Goal: Task Accomplishment & Management: Manage account settings

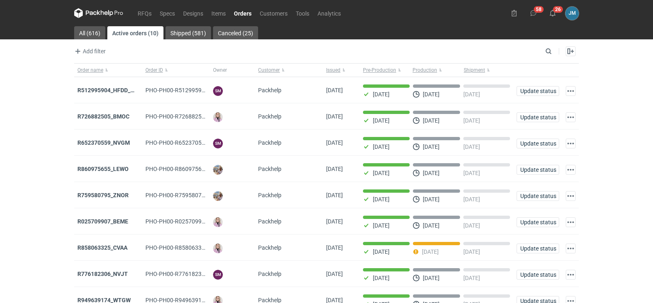
click at [104, 16] on icon at bounding box center [98, 13] width 49 height 10
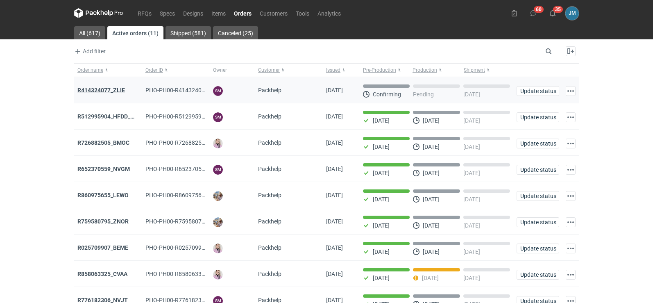
click at [107, 93] on strong "R414324077_ZLIE" at bounding box center [101, 90] width 48 height 7
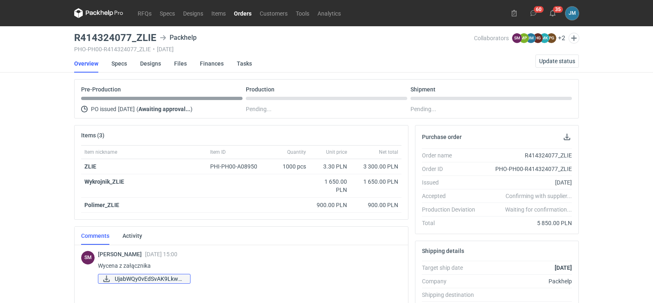
click at [133, 281] on span "UjabWQy0vEdSvAK9LkwA..." at bounding box center [149, 278] width 69 height 9
click at [157, 281] on span "UjabWQy0vEdSvAK9LkwA..." at bounding box center [149, 278] width 69 height 9
click at [161, 279] on span "UjabWQy0vEdSvAK9LkwA..." at bounding box center [149, 278] width 69 height 9
click at [144, 16] on link "RFQs" at bounding box center [145, 13] width 22 height 10
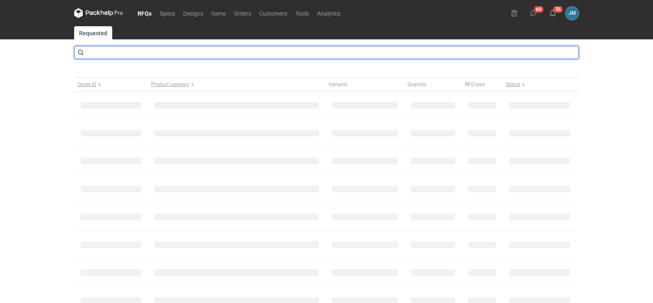
click at [141, 54] on input "text" at bounding box center [326, 52] width 505 height 13
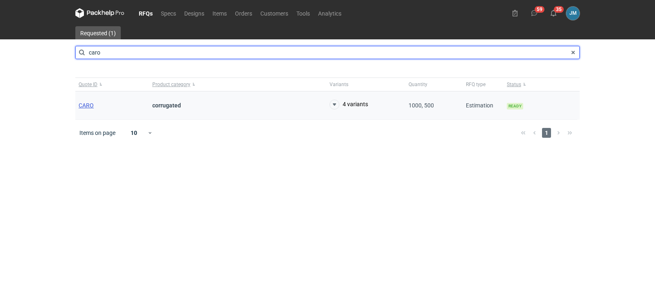
type input "caro"
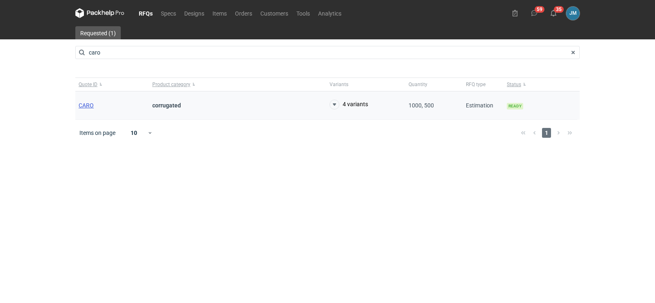
click at [90, 105] on span "CARO" at bounding box center [86, 105] width 15 height 7
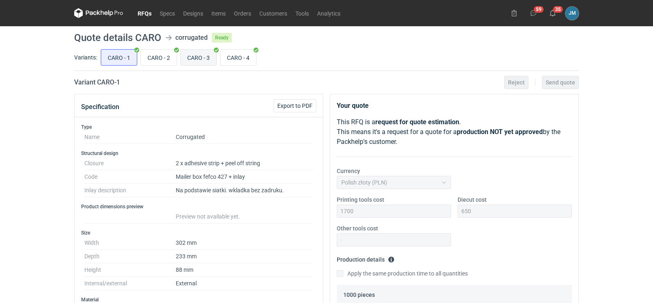
click at [202, 61] on input "CARO - 3" at bounding box center [199, 58] width 36 height 16
radio input "true"
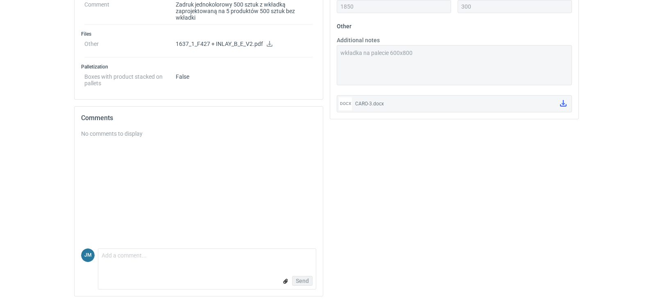
scroll to position [261, 0]
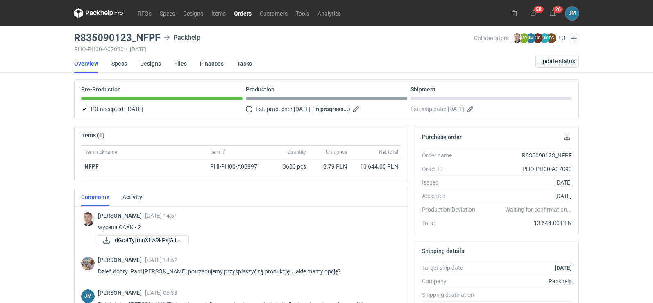
scroll to position [13, 0]
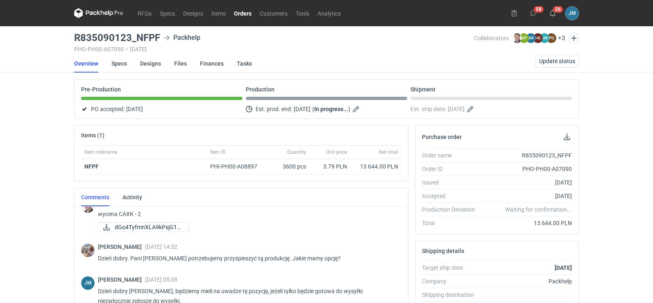
click at [101, 11] on icon at bounding box center [102, 12] width 3 height 5
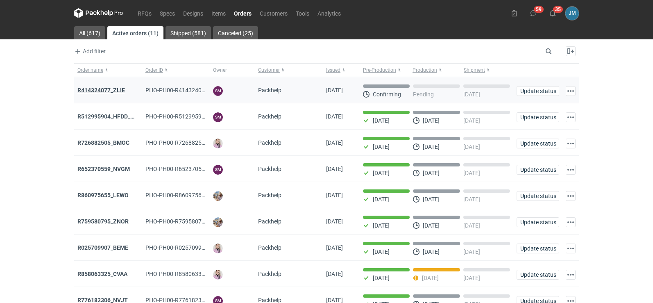
click at [84, 87] on strong "R414324077_ZLIE" at bounding box center [101, 90] width 48 height 7
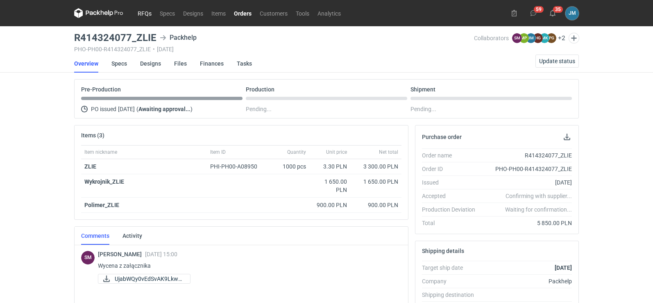
click at [147, 18] on link "RFQs" at bounding box center [145, 13] width 22 height 10
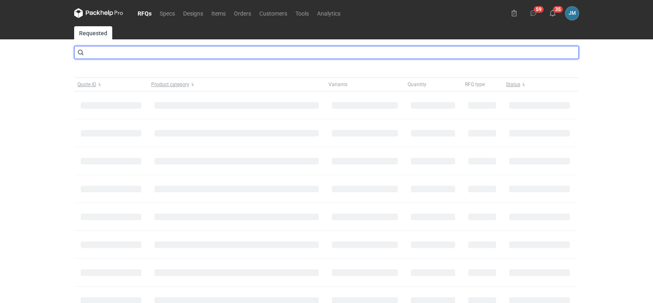
click at [138, 51] on input "text" at bounding box center [326, 52] width 505 height 13
type input "caro"
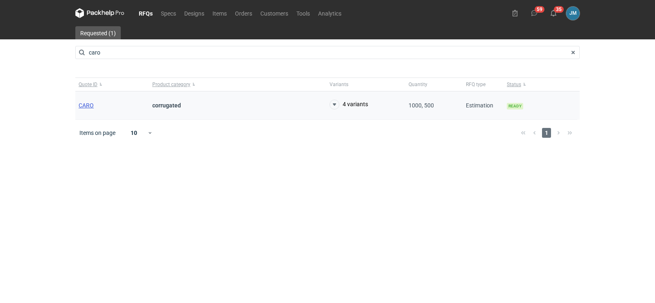
click at [85, 107] on span "CARO" at bounding box center [86, 105] width 15 height 7
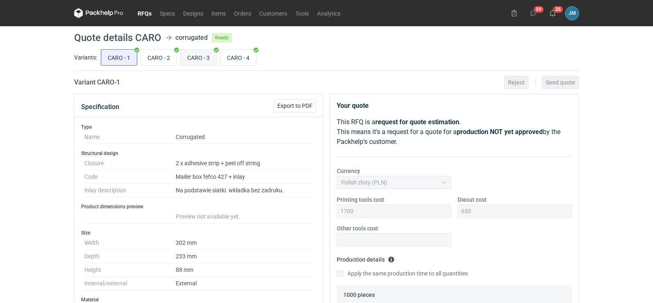
click at [199, 54] on input "CARO - 3" at bounding box center [199, 58] width 36 height 16
radio input "true"
click at [93, 11] on icon at bounding box center [98, 13] width 49 height 10
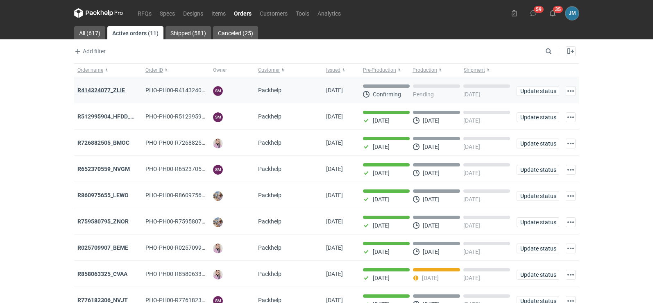
click at [97, 89] on strong "R414324077_ZLIE" at bounding box center [101, 90] width 48 height 7
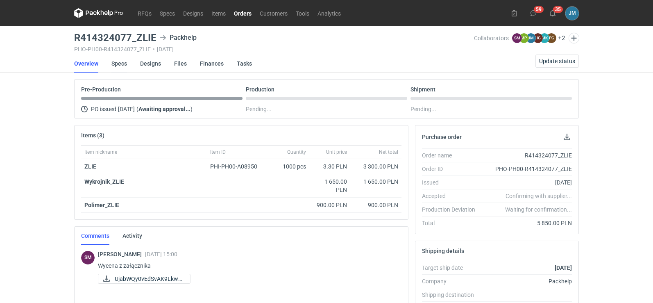
click at [115, 64] on link "Specs" at bounding box center [119, 63] width 16 height 18
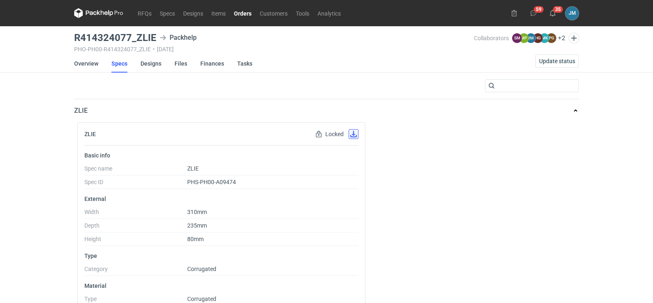
click at [352, 136] on button "button" at bounding box center [354, 134] width 10 height 10
click at [142, 64] on link "Designs" at bounding box center [150, 63] width 21 height 18
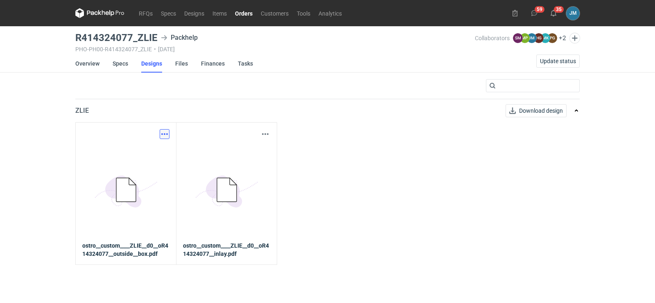
click at [167, 136] on button "button" at bounding box center [165, 134] width 10 height 10
click at [160, 152] on link "Download design part" at bounding box center [128, 151] width 75 height 13
click at [267, 135] on button "button" at bounding box center [265, 134] width 10 height 10
click at [255, 152] on link "Download design part" at bounding box center [229, 151] width 75 height 13
click at [212, 63] on link "Finances" at bounding box center [213, 63] width 24 height 18
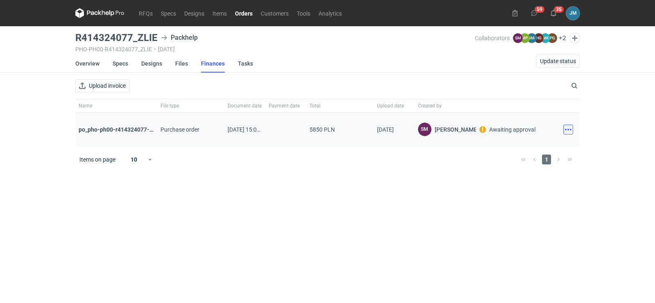
click at [571, 132] on button "button" at bounding box center [569, 130] width 10 height 10
click at [544, 146] on button "Download" at bounding box center [532, 147] width 75 height 13
click at [91, 14] on icon at bounding box center [92, 13] width 11 height 5
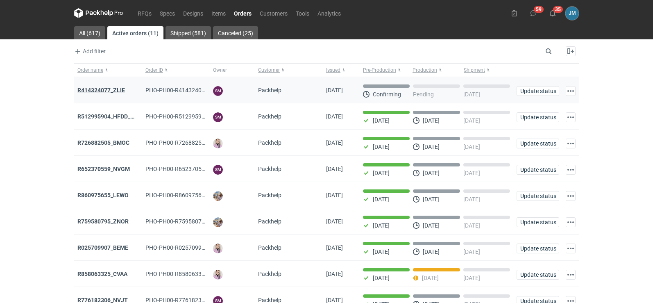
click at [86, 87] on strong "R414324077_ZLIE" at bounding box center [101, 90] width 48 height 7
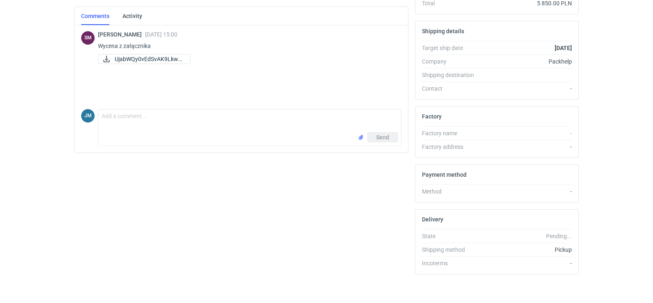
scroll to position [224, 0]
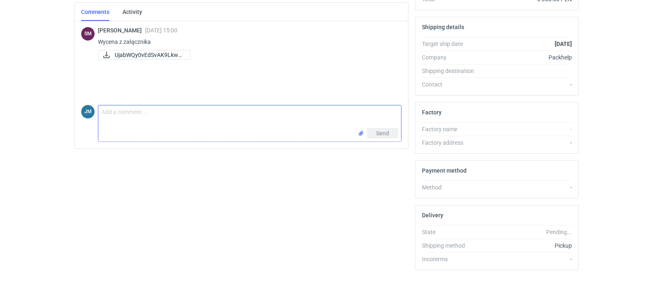
click at [113, 118] on textarea "Comment message" at bounding box center [249, 116] width 303 height 23
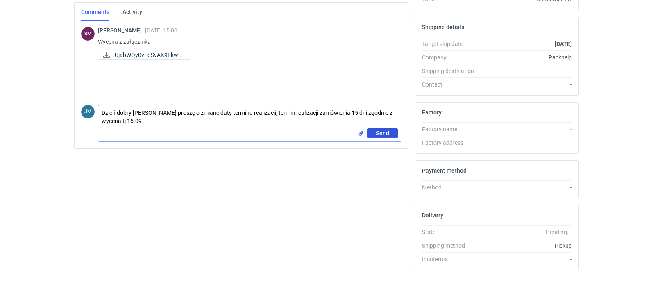
type textarea "Dzień dobry Panie Sebastianie proszę o zmianę daty terminu realizacji, termin r…"
click at [370, 135] on button "Send" at bounding box center [382, 133] width 30 height 10
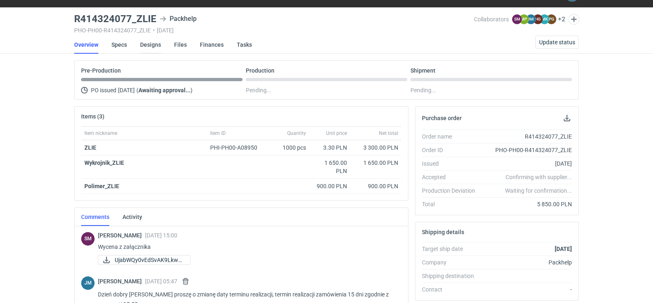
scroll to position [0, 0]
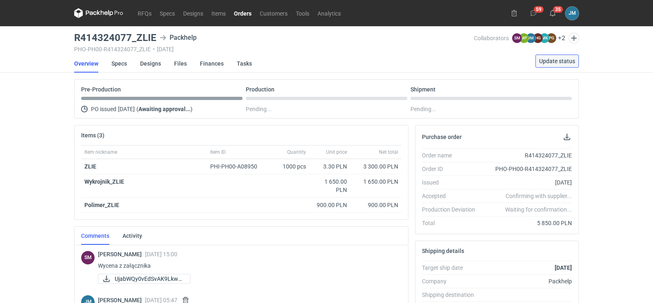
click at [559, 63] on span "Update status" at bounding box center [557, 61] width 36 height 6
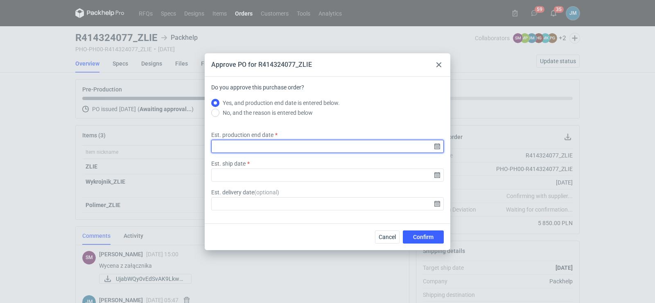
click at [435, 149] on input "Est. production end date" at bounding box center [327, 146] width 233 height 13
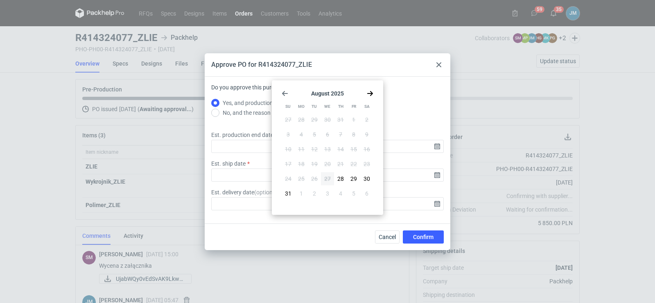
click at [370, 95] on icon "Go forward 1 month" at bounding box center [370, 93] width 7 height 7
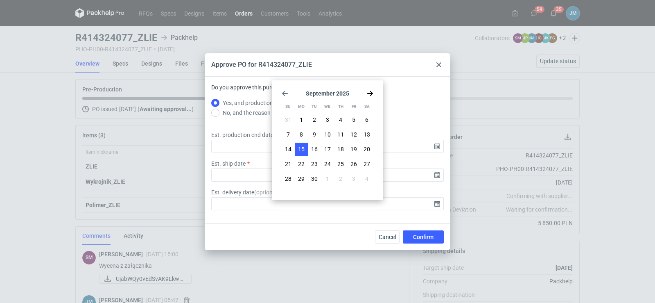
click at [302, 150] on span "15" at bounding box center [301, 149] width 7 height 8
type input "2025-09-15"
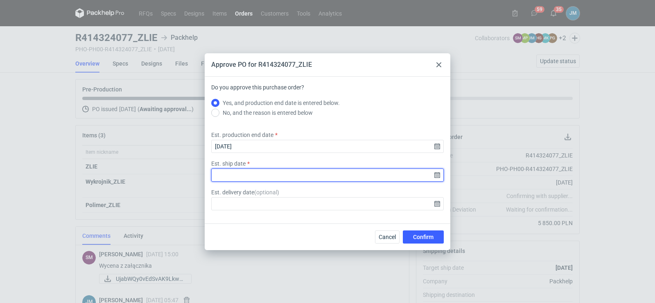
click at [436, 178] on input "Est. ship date" at bounding box center [327, 174] width 233 height 13
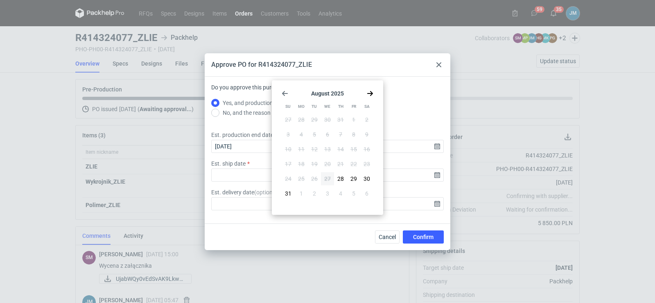
click at [367, 93] on icon "Go forward 1 month" at bounding box center [370, 93] width 7 height 7
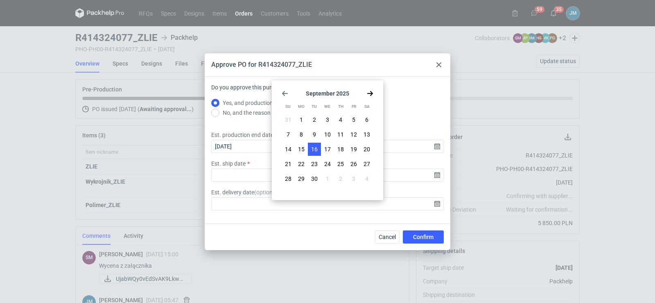
click at [318, 149] on button "16" at bounding box center [314, 149] width 13 height 13
type input "2025-09-16"
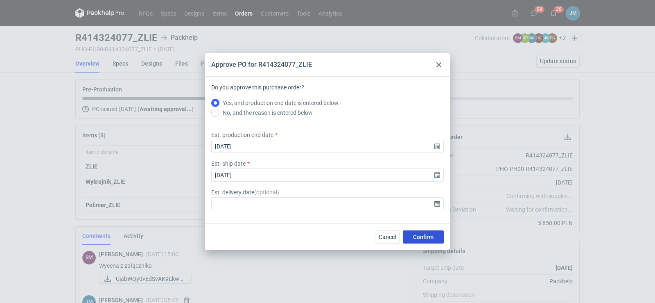
click at [419, 240] on button "Confirm" at bounding box center [423, 236] width 41 height 13
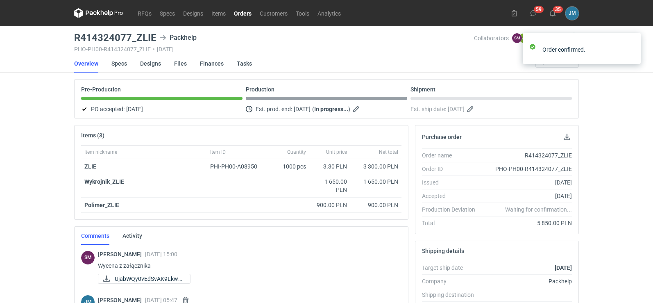
click at [60, 131] on div "RFQs Specs Designs Items Orders Customers Tools Analytics 59 35 JM Joanna Myśla…" at bounding box center [326, 151] width 653 height 303
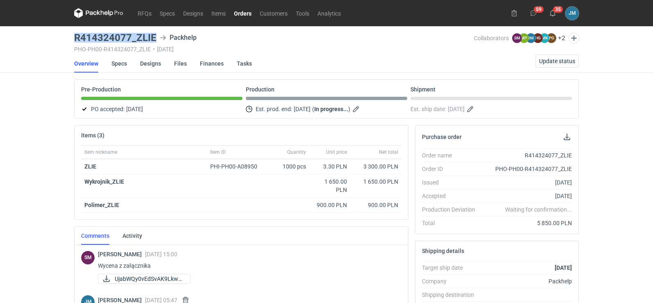
drag, startPoint x: 154, startPoint y: 36, endPoint x: 73, endPoint y: 33, distance: 81.1
click at [73, 33] on main "R414324077_ZLIE Packhelp PHO-PH00-R414324077_ZLIE • 26/08/2025 Collaborators SM…" at bounding box center [326, 276] width 511 height 500
copy h3 "R414324077_ZLIE"
click at [106, 15] on icon at bounding box center [105, 13] width 3 height 4
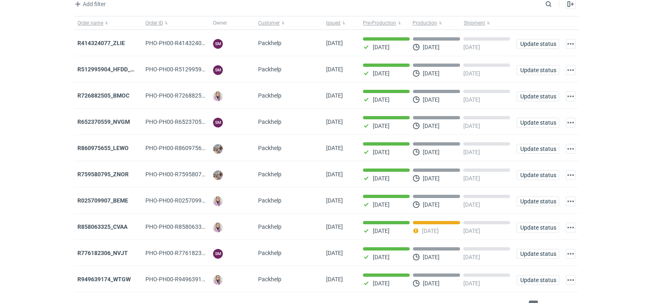
scroll to position [67, 0]
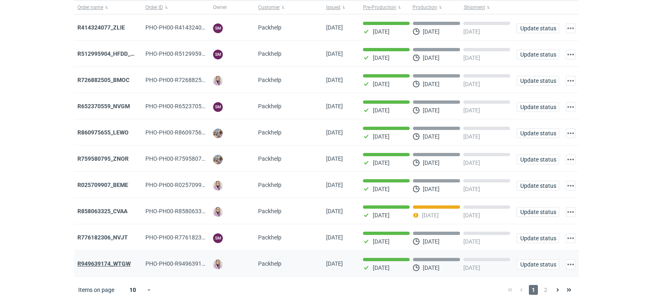
click at [87, 266] on strong "R949639174_WTGW" at bounding box center [103, 263] width 53 height 7
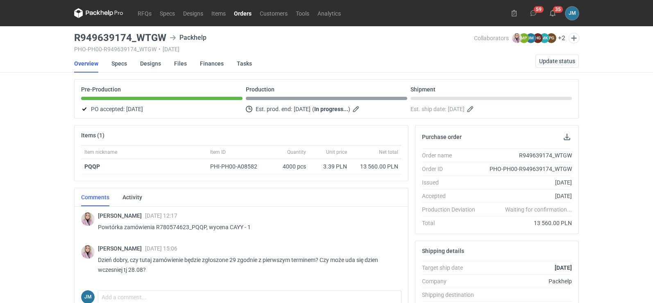
scroll to position [164, 0]
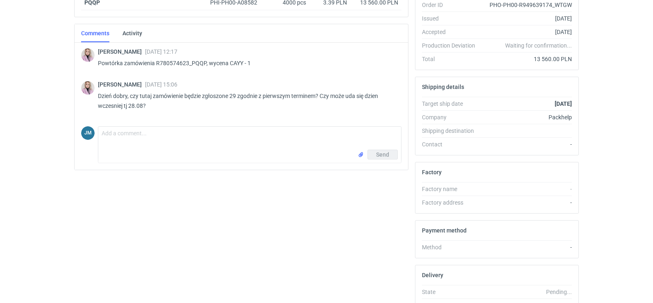
click at [135, 150] on div "Send" at bounding box center [249, 155] width 303 height 13
click at [134, 147] on textarea "Comment message" at bounding box center [249, 138] width 303 height 23
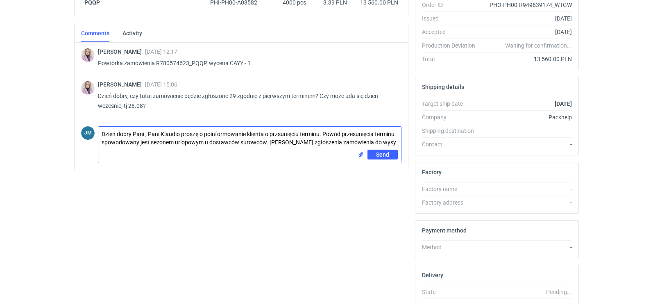
scroll to position [0, 0]
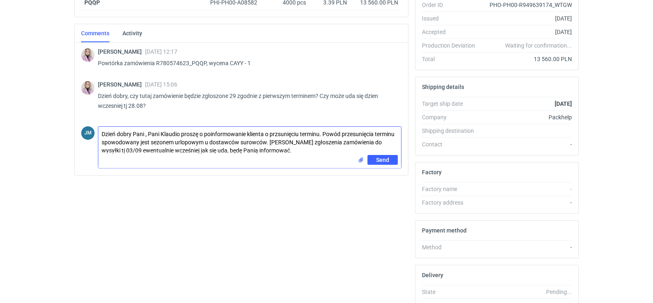
click at [321, 134] on textarea "Dzień dobry Pani , Pani Klaudio proszę o poinformowanie klienta o przsunięciu t…" at bounding box center [249, 141] width 303 height 28
click at [175, 143] on textarea "Dzień dobry Pani , Pani Klaudio proszę o poinformowanie klienta o przsunięciu t…" at bounding box center [249, 141] width 303 height 28
click at [375, 144] on textarea "Dzień dobry Pani , Pani Klaudio proszę o poinformowanie klienta o przsunięciu t…" at bounding box center [249, 141] width 303 height 28
type textarea "Dzień dobry Pani , Pani Klaudio proszę o poinformowanie klienta o przsunięciu t…"
click at [374, 159] on button "Send" at bounding box center [382, 160] width 30 height 10
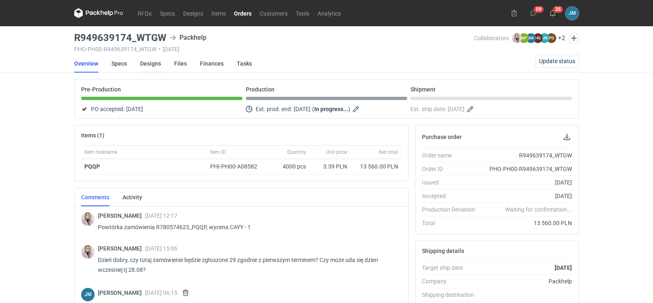
click at [150, 66] on link "Designs" at bounding box center [150, 63] width 21 height 18
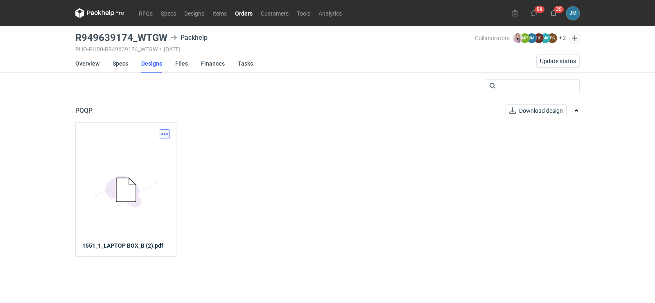
click at [164, 136] on button "button" at bounding box center [165, 134] width 10 height 10
click at [140, 154] on link "Download design part" at bounding box center [128, 151] width 75 height 13
click at [86, 12] on icon at bounding box center [99, 13] width 49 height 10
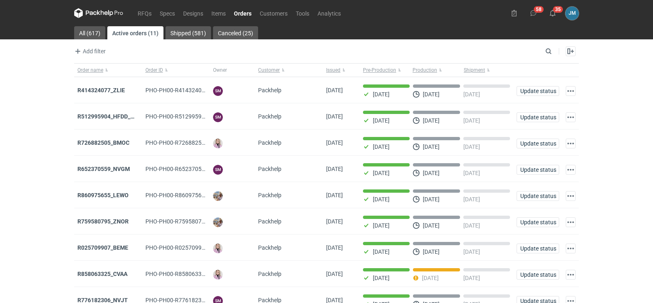
click at [98, 13] on icon at bounding box center [98, 12] width 3 height 5
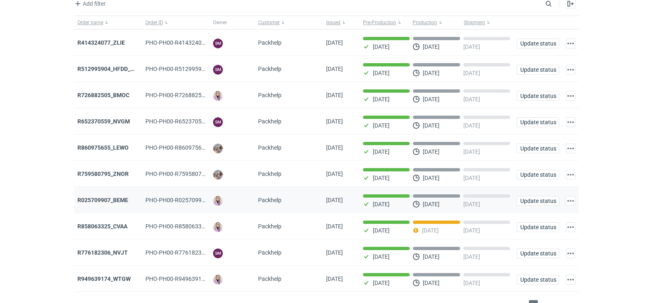
scroll to position [67, 0]
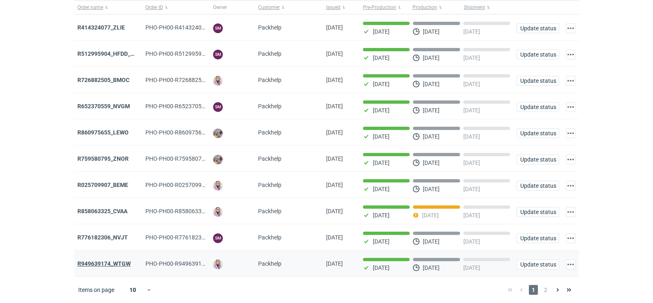
click at [125, 263] on strong "R949639174_WTGW" at bounding box center [103, 263] width 53 height 7
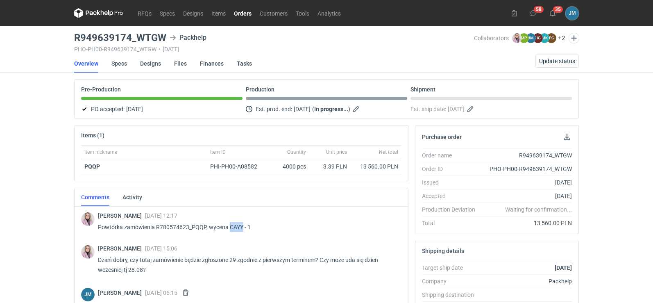
drag, startPoint x: 229, startPoint y: 226, endPoint x: 241, endPoint y: 223, distance: 12.3
click at [241, 223] on p "Powtórka zamówienia R780574623_PQQP, wycena CAYY - 1" at bounding box center [246, 227] width 297 height 10
copy p "CAYY"
click at [111, 15] on icon at bounding box center [98, 13] width 49 height 10
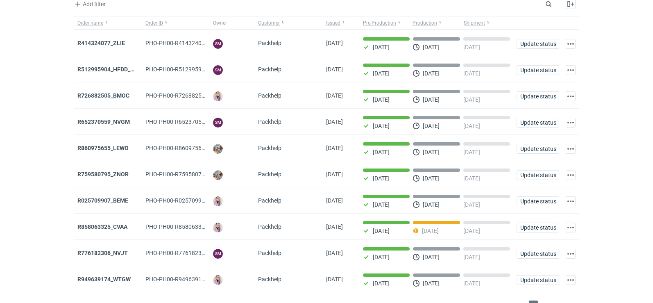
scroll to position [67, 0]
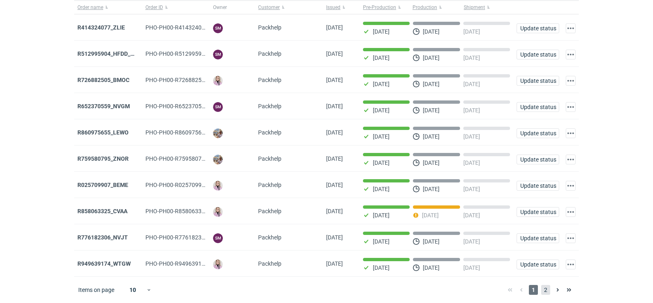
click at [549, 292] on span "2" at bounding box center [545, 290] width 9 height 10
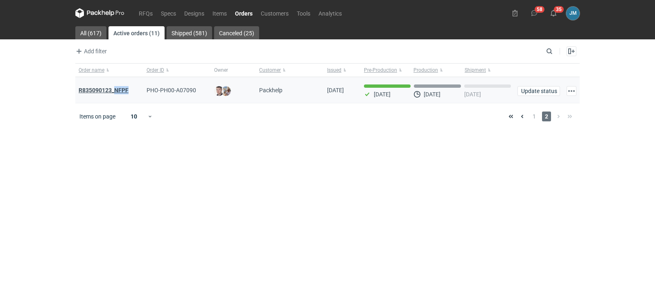
drag, startPoint x: 131, startPoint y: 88, endPoint x: 114, endPoint y: 91, distance: 17.3
click at [114, 91] on div "R835090123_NFPF" at bounding box center [109, 90] width 61 height 8
copy strong "NFPF"
click at [329, 195] on main "All (617) Active orders (11) Shipped (581) Canceled (25) Add filter Owner first…" at bounding box center [327, 164] width 511 height 276
click at [95, 10] on icon at bounding box center [99, 13] width 49 height 10
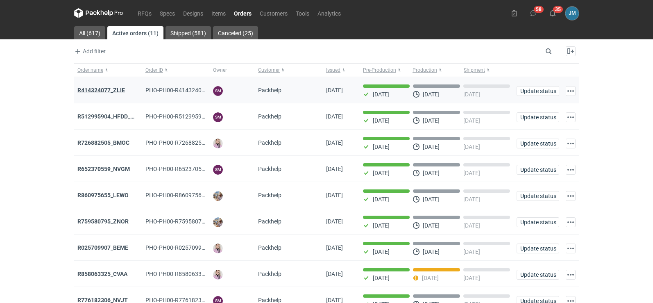
click at [112, 89] on strong "R414324077_ZLIE" at bounding box center [101, 90] width 48 height 7
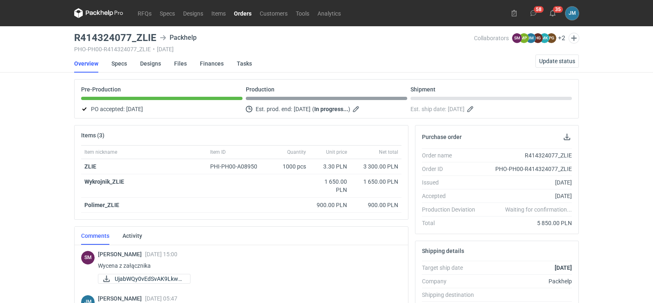
click at [105, 16] on icon at bounding box center [98, 13] width 49 height 10
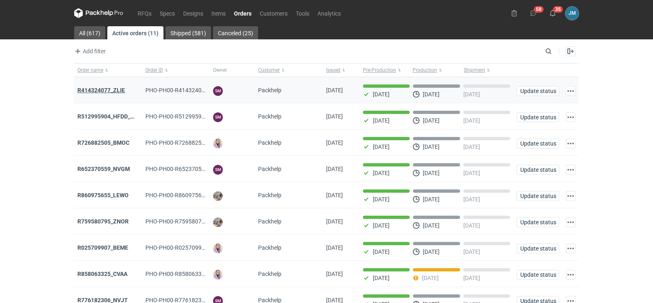
click at [111, 90] on strong "R414324077_ZLIE" at bounding box center [101, 90] width 48 height 7
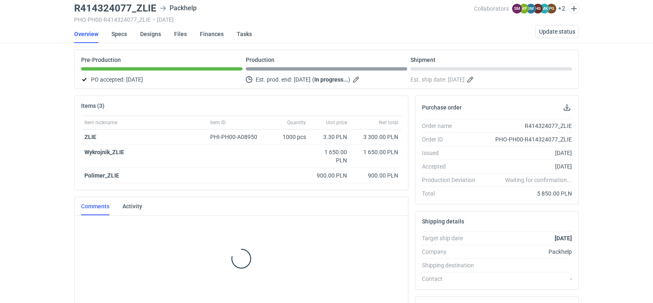
scroll to position [30, 0]
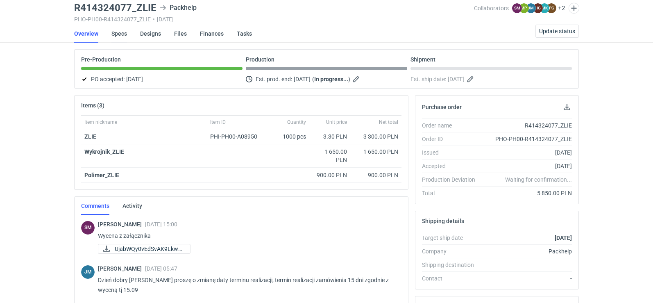
click at [118, 33] on link "Specs" at bounding box center [119, 34] width 16 height 18
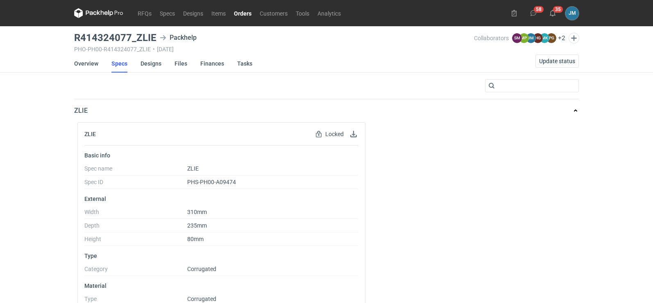
click at [91, 17] on icon at bounding box center [98, 13] width 49 height 10
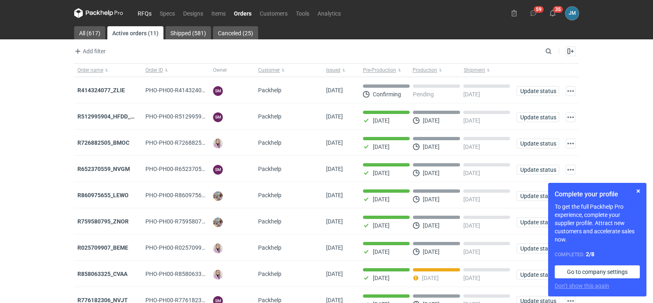
click at [144, 13] on link "RFQs" at bounding box center [145, 13] width 22 height 10
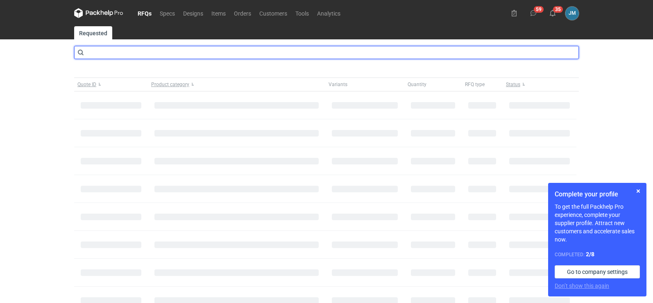
click at [118, 47] on input "text" at bounding box center [326, 52] width 505 height 13
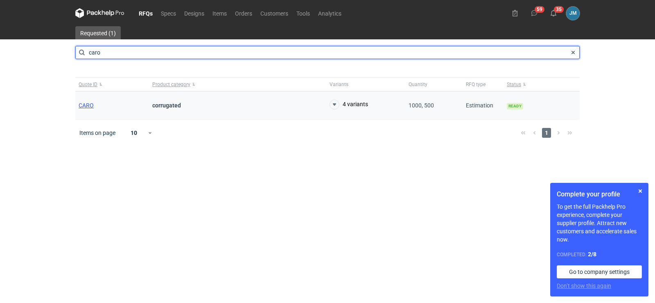
type input "caro"
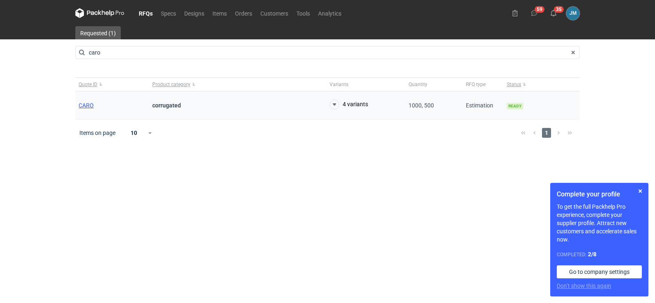
click at [88, 104] on span "CARO" at bounding box center [86, 105] width 15 height 7
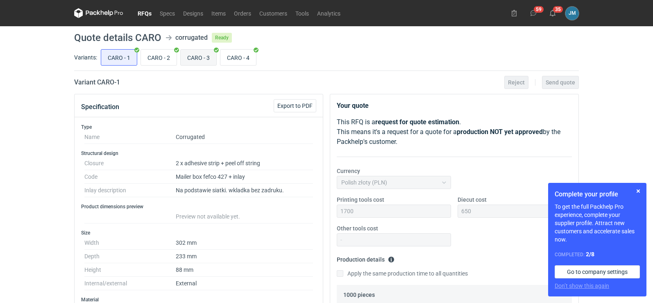
click at [193, 55] on input "CARO - 3" at bounding box center [199, 58] width 36 height 16
radio input "true"
click at [641, 193] on button "button" at bounding box center [638, 191] width 10 height 10
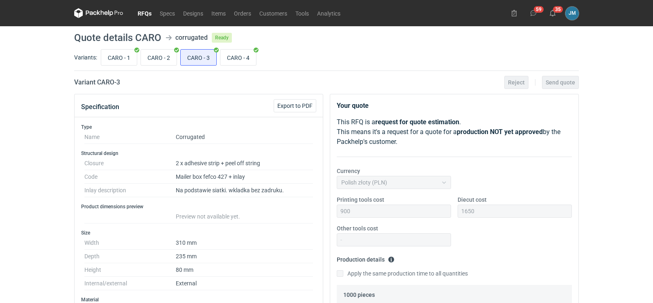
click at [112, 14] on icon at bounding box center [98, 13] width 49 height 10
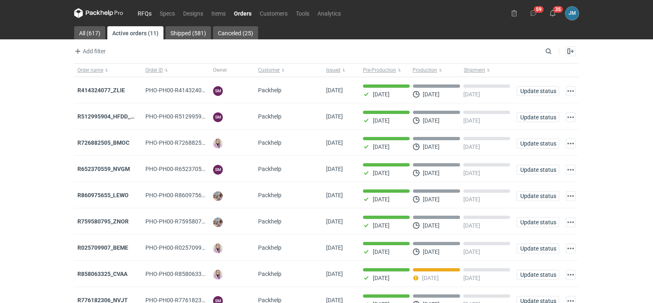
click at [134, 14] on link "RFQs" at bounding box center [145, 13] width 22 height 10
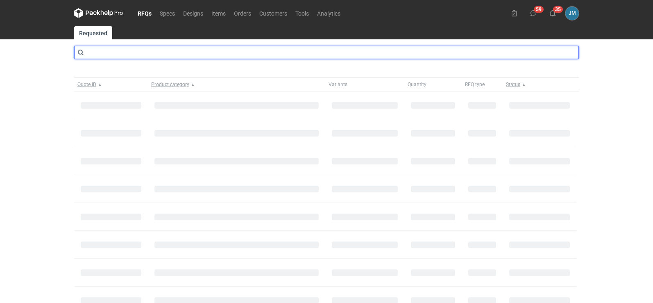
click at [118, 48] on input "text" at bounding box center [326, 52] width 505 height 13
type input "CAYY"
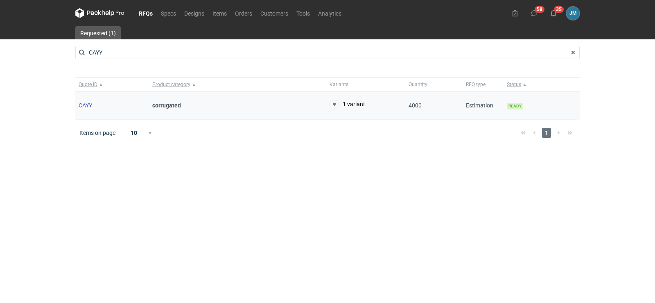
click at [83, 104] on span "CAYY" at bounding box center [86, 105] width 14 height 7
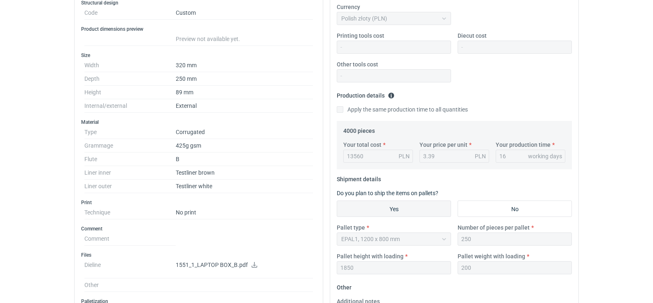
scroll to position [328, 0]
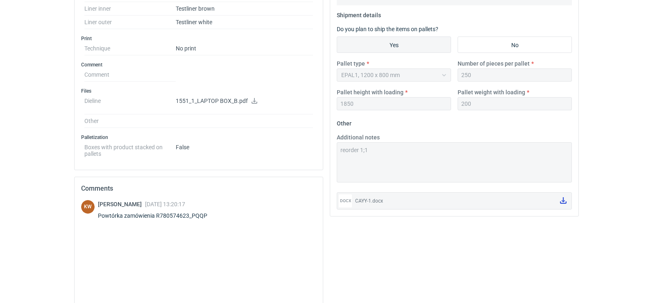
click at [559, 202] on link at bounding box center [563, 201] width 13 height 14
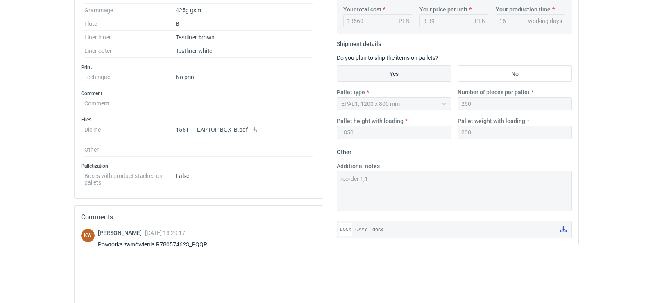
scroll to position [0, 0]
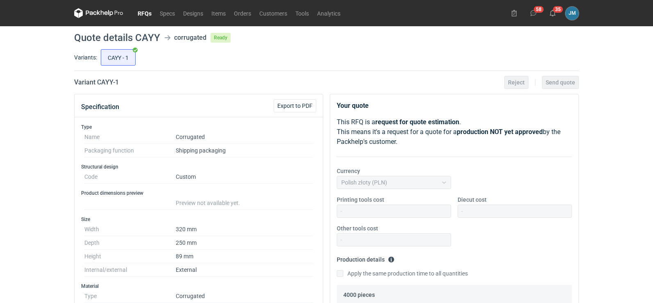
click at [103, 11] on icon at bounding box center [98, 13] width 49 height 10
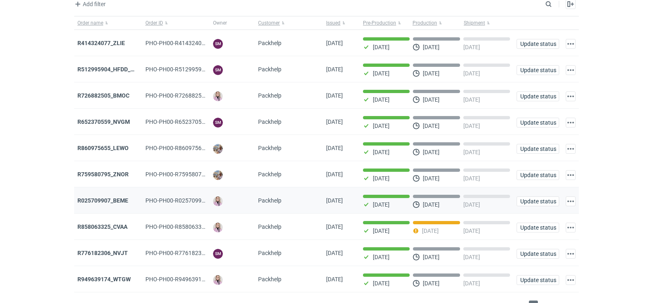
scroll to position [67, 0]
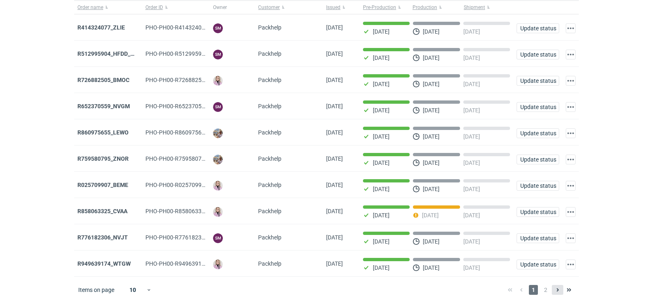
click at [553, 289] on button at bounding box center [557, 290] width 11 height 10
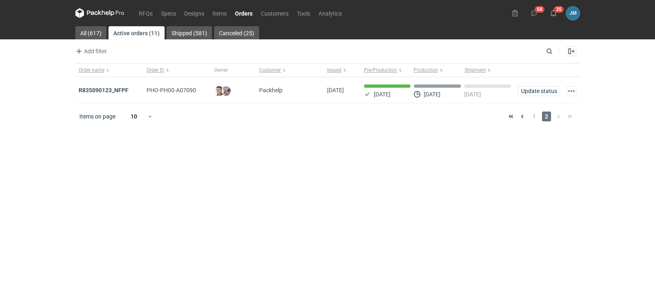
click at [96, 17] on icon at bounding box center [99, 13] width 49 height 10
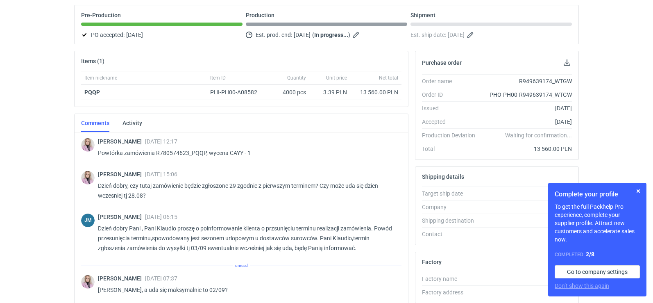
scroll to position [224, 0]
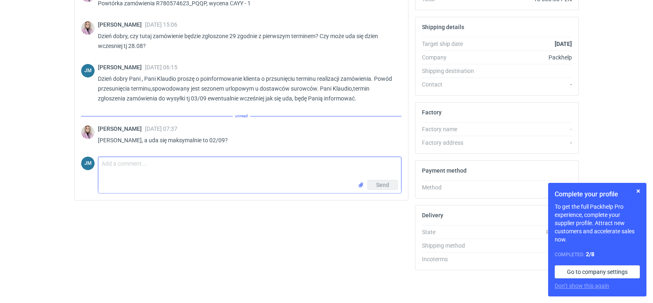
click at [122, 177] on textarea "Comment message" at bounding box center [249, 168] width 303 height 23
type textarea "Pani Klaudio jest szansa , dam znać 01/09 już będe wiedziała wiecej"
click at [374, 184] on button "Send" at bounding box center [382, 185] width 30 height 10
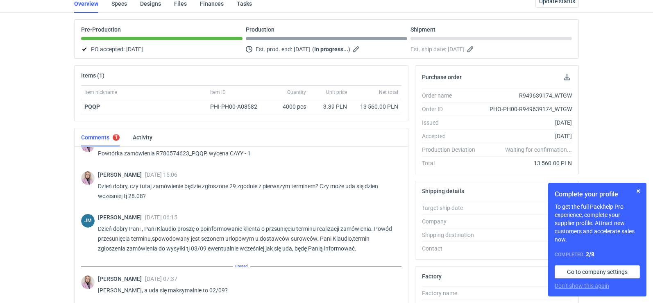
scroll to position [0, 0]
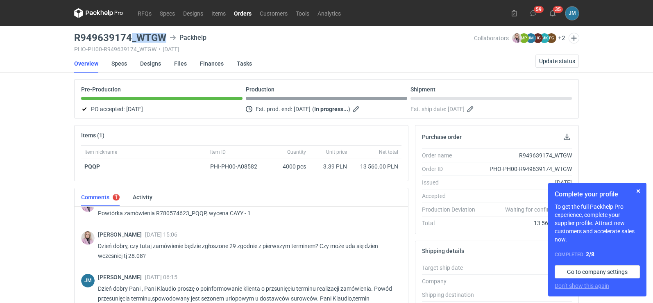
drag, startPoint x: 164, startPoint y: 36, endPoint x: 131, endPoint y: 34, distance: 33.2
click at [131, 34] on h3 "R949639174_WTGW" at bounding box center [120, 38] width 92 height 10
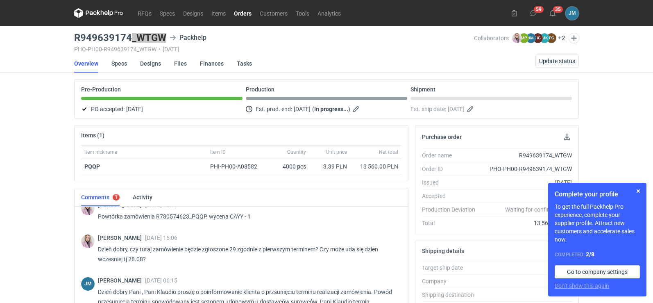
scroll to position [11, 0]
click at [95, 15] on icon at bounding box center [98, 13] width 49 height 10
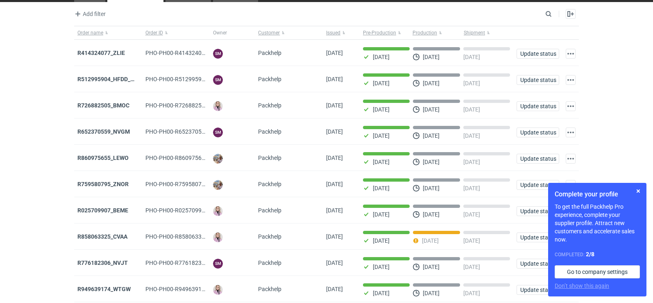
scroll to position [67, 0]
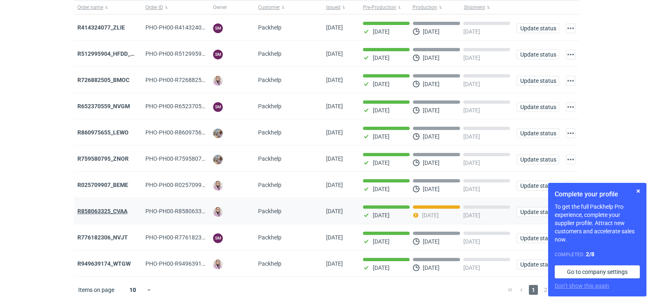
click at [88, 208] on strong "R858063325_CVAA" at bounding box center [102, 211] width 50 height 7
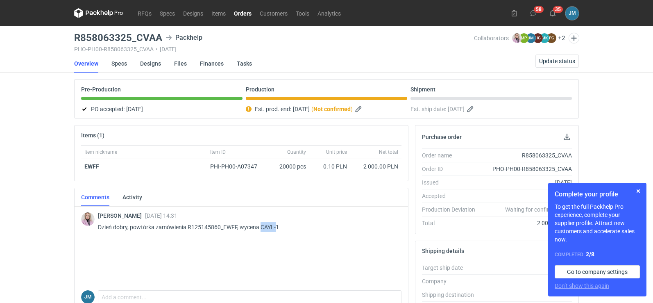
drag, startPoint x: 275, startPoint y: 227, endPoint x: 261, endPoint y: 229, distance: 14.4
click at [261, 229] on p "Dzień dobry, powtórka zamówienia R125145860_EWFF, wycena CAYL-1" at bounding box center [246, 227] width 297 height 10
copy p "CAYL-"
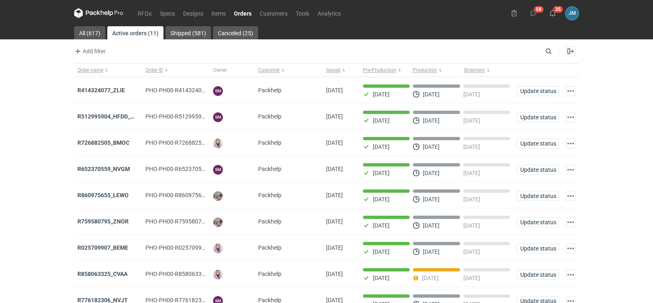
click at [87, 9] on icon at bounding box center [98, 13] width 49 height 10
click at [541, 52] on div "Add filter Owner first name Owner last name Issued Customer" at bounding box center [308, 51] width 469 height 10
click at [102, 13] on icon at bounding box center [98, 13] width 49 height 10
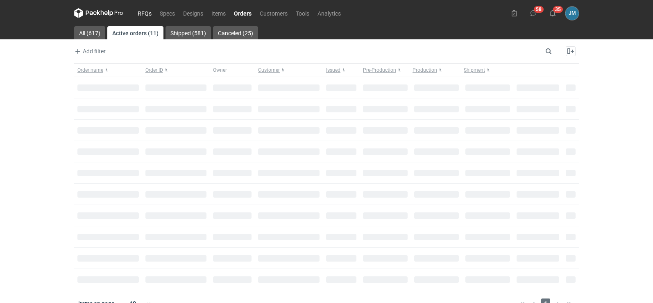
click at [142, 17] on link "RFQs" at bounding box center [145, 13] width 22 height 10
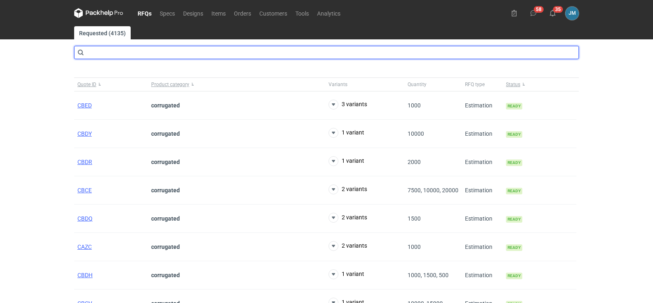
click at [310, 56] on input "text" at bounding box center [326, 52] width 505 height 13
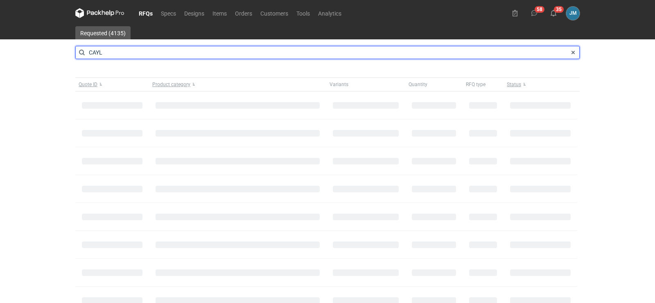
type input "CAYL"
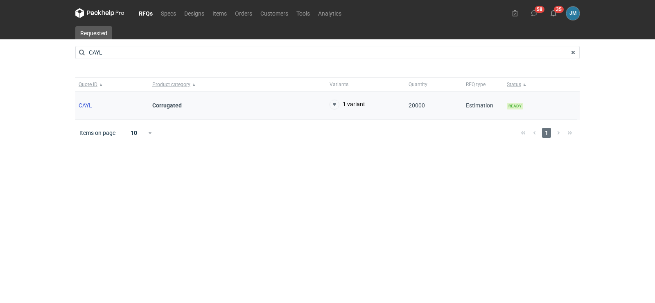
click at [88, 102] on span "CAYL" at bounding box center [86, 105] width 14 height 7
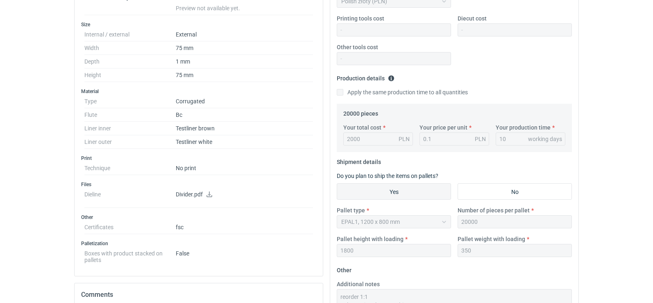
scroll to position [328, 0]
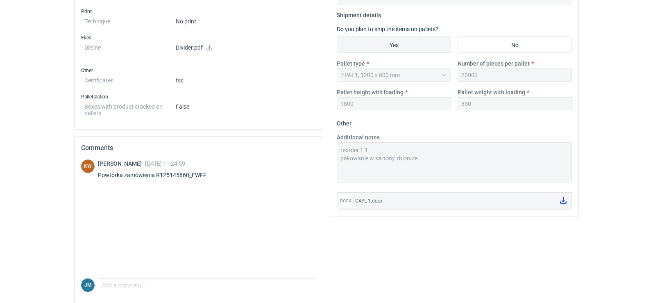
click at [567, 205] on link at bounding box center [563, 201] width 13 height 14
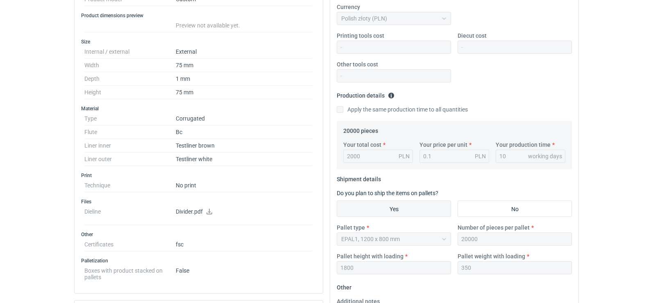
scroll to position [0, 0]
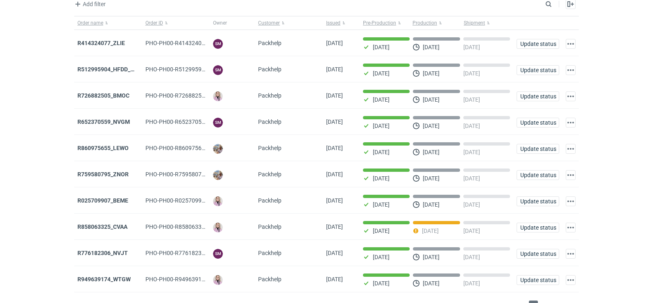
scroll to position [67, 0]
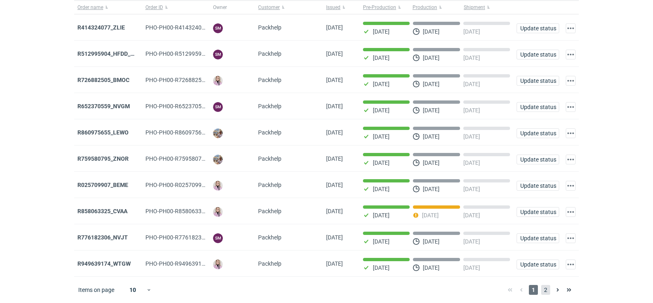
click at [544, 291] on span "2" at bounding box center [545, 290] width 9 height 10
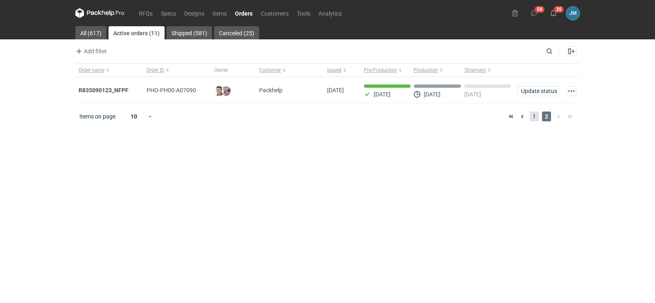
click at [534, 115] on span "1" at bounding box center [534, 116] width 9 height 10
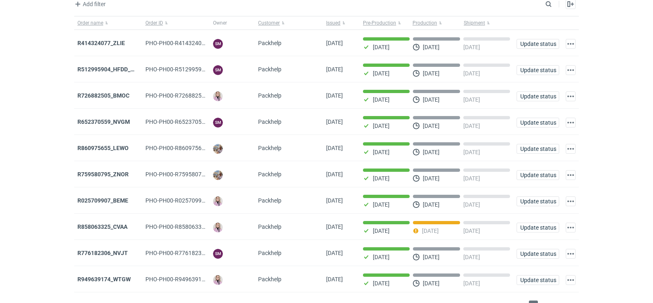
scroll to position [67, 0]
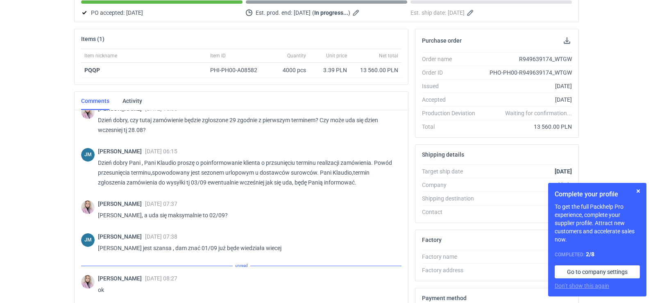
scroll to position [34, 0]
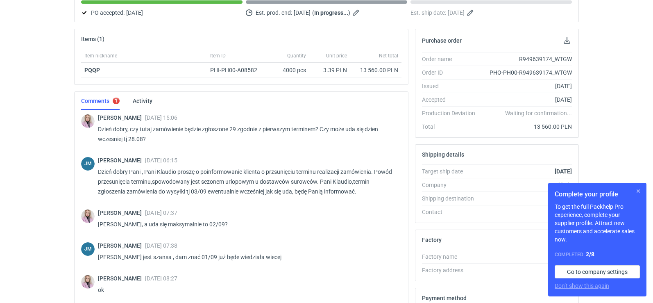
click at [638, 193] on button "button" at bounding box center [638, 191] width 10 height 10
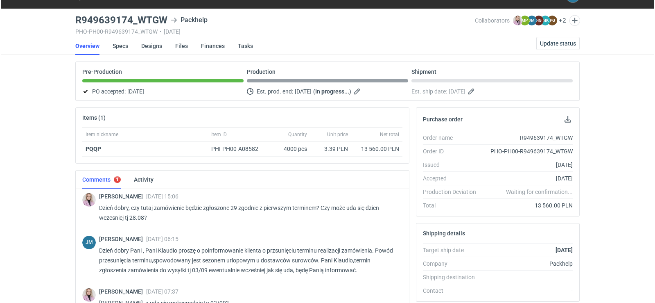
scroll to position [0, 0]
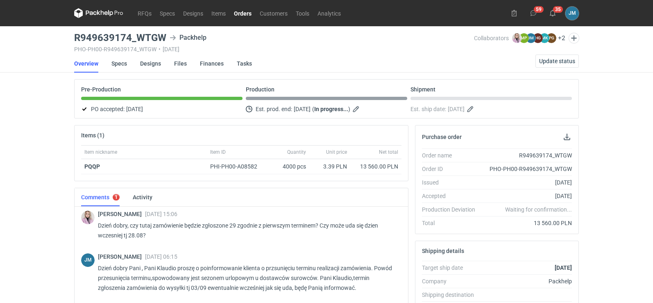
click at [102, 13] on icon at bounding box center [98, 13] width 49 height 10
